Goal: Complete application form

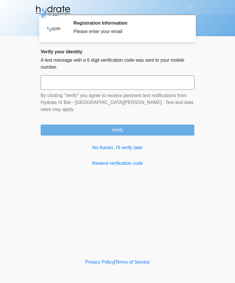
click at [114, 82] on input "text" at bounding box center [118, 82] width 154 height 14
type input "*"
click at [93, 81] on input "*****" at bounding box center [118, 82] width 154 height 14
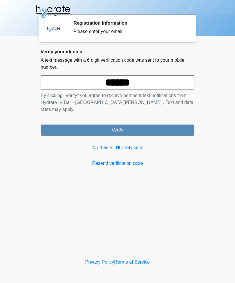
type input "******"
click at [130, 129] on div "Verify your identity A text message with a 6 digit verification code was sent t…" at bounding box center [118, 108] width 154 height 118
click at [150, 125] on button "Verify" at bounding box center [118, 130] width 154 height 11
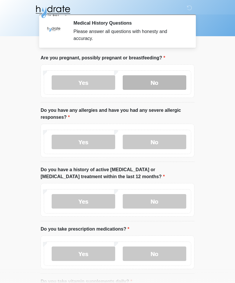
click at [162, 80] on label "No" at bounding box center [154, 82] width 63 height 14
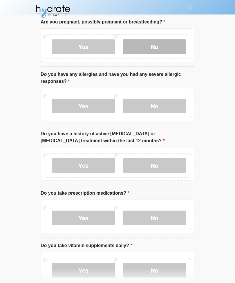
scroll to position [36, 0]
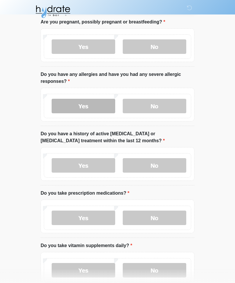
click at [90, 104] on label "Yes" at bounding box center [83, 106] width 63 height 14
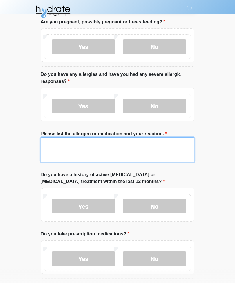
click at [124, 149] on textarea "Please list the allergen or medication and your reaction." at bounding box center [118, 149] width 154 height 25
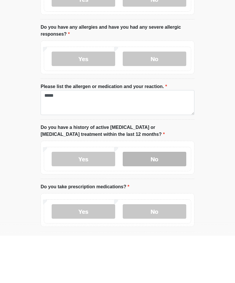
click at [163, 199] on label "No" at bounding box center [154, 206] width 63 height 14
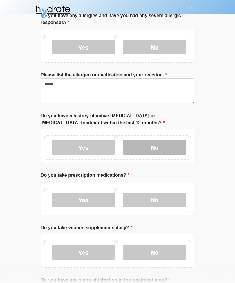
scroll to position [103, 0]
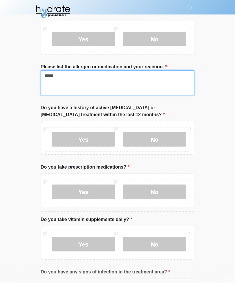
click at [165, 77] on textarea "*****" at bounding box center [118, 82] width 154 height 25
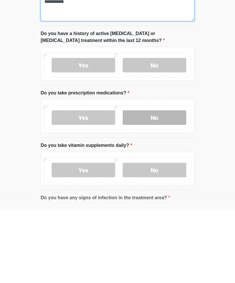
type textarea "**********"
click at [149, 185] on label "No" at bounding box center [154, 192] width 63 height 14
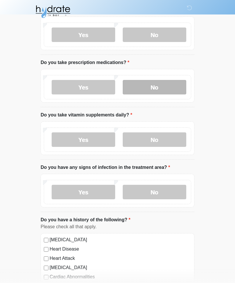
scroll to position [209, 0]
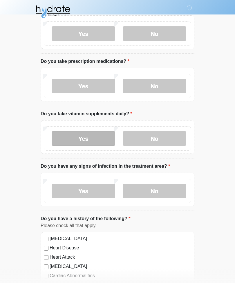
click at [94, 137] on label "Yes" at bounding box center [83, 138] width 63 height 14
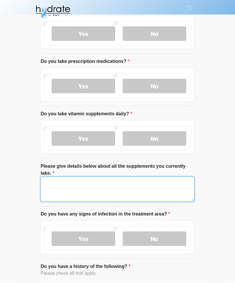
click at [124, 180] on textarea "Please give details below about all the supplements you currently take." at bounding box center [118, 189] width 154 height 25
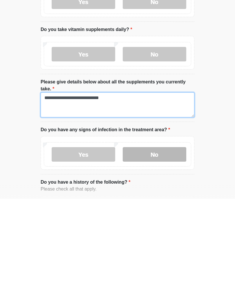
type textarea "**********"
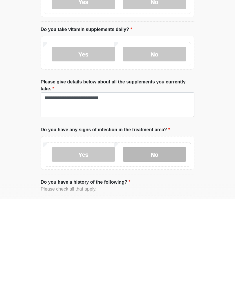
click at [171, 232] on label "No" at bounding box center [154, 239] width 63 height 14
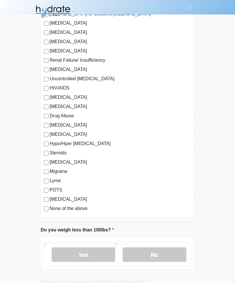
scroll to position [591, 0]
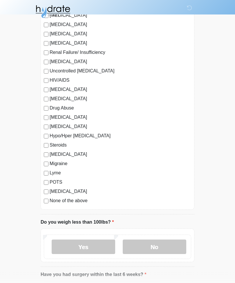
click at [44, 156] on div "COVID 19" at bounding box center [117, 154] width 147 height 7
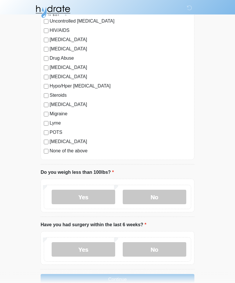
scroll to position [655, 0]
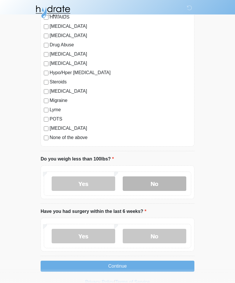
click at [155, 183] on label "No" at bounding box center [154, 184] width 63 height 14
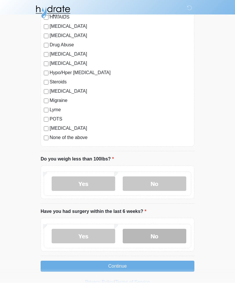
click at [170, 238] on label "No" at bounding box center [154, 236] width 63 height 14
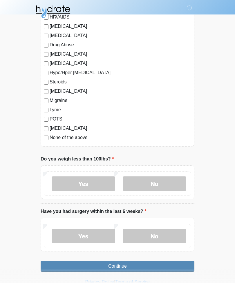
click at [173, 266] on button "Continue" at bounding box center [118, 266] width 154 height 11
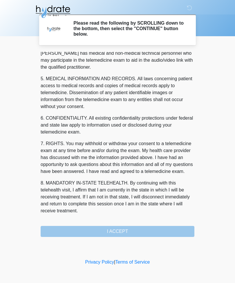
scroll to position [176, 0]
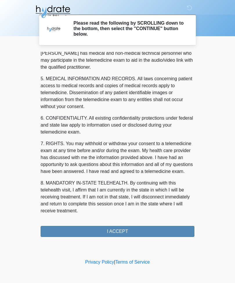
click at [169, 232] on button "I ACCEPT" at bounding box center [118, 231] width 154 height 11
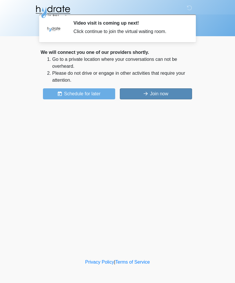
click at [163, 93] on button "Join now" at bounding box center [156, 93] width 72 height 11
